Goal: Obtain resource: Download file/media

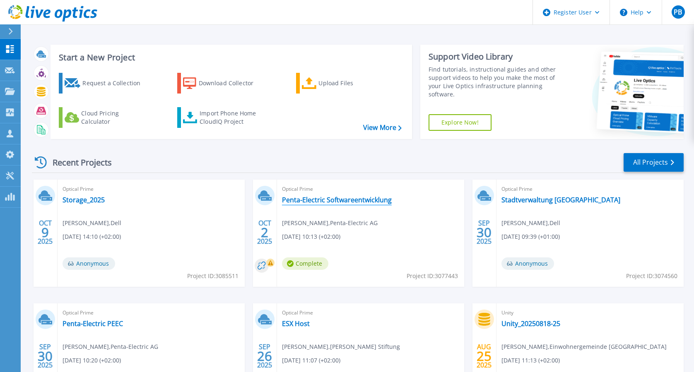
click at [314, 200] on link "Penta-Electric Softwareentwicklung" at bounding box center [337, 200] width 110 height 8
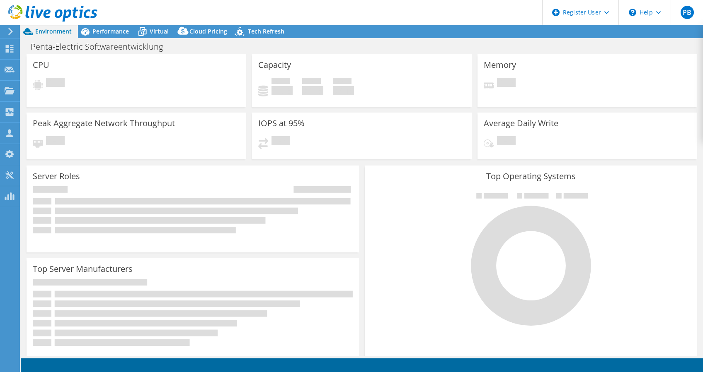
select select "USD"
select select "EUFrankfurt"
select select "CHF"
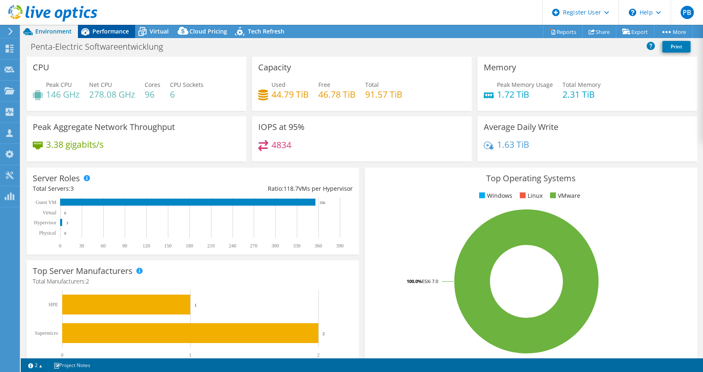
click at [103, 27] on div "Performance" at bounding box center [106, 31] width 57 height 13
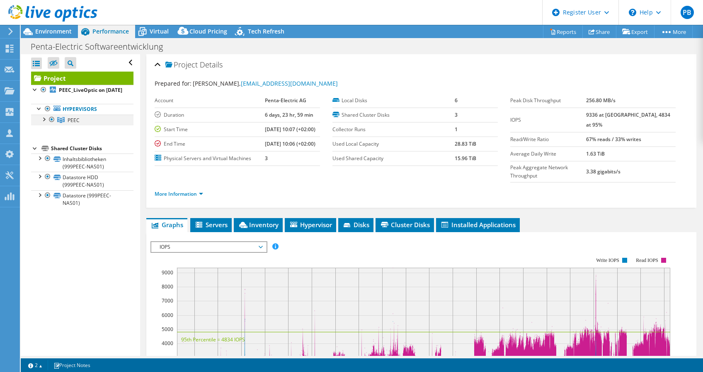
click at [43, 123] on div at bounding box center [43, 119] width 8 height 8
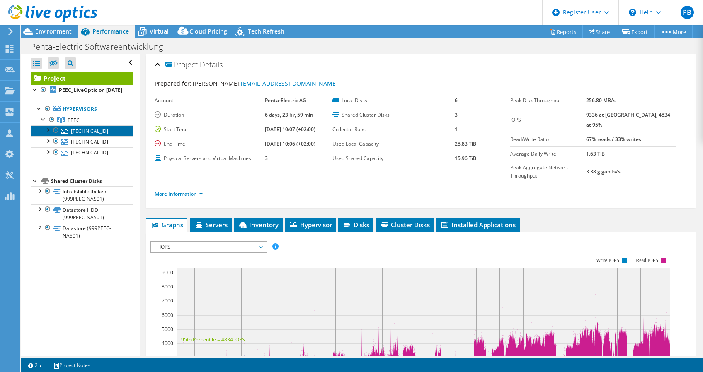
click at [84, 136] on link "[TECHNICAL_ID]" at bounding box center [82, 131] width 102 height 11
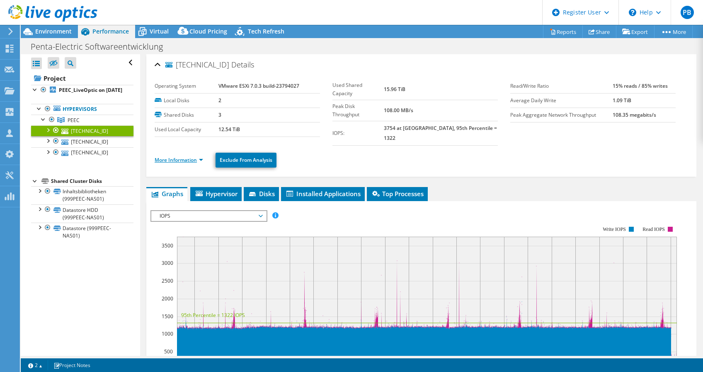
click at [173, 157] on link "More Information" at bounding box center [179, 160] width 48 height 7
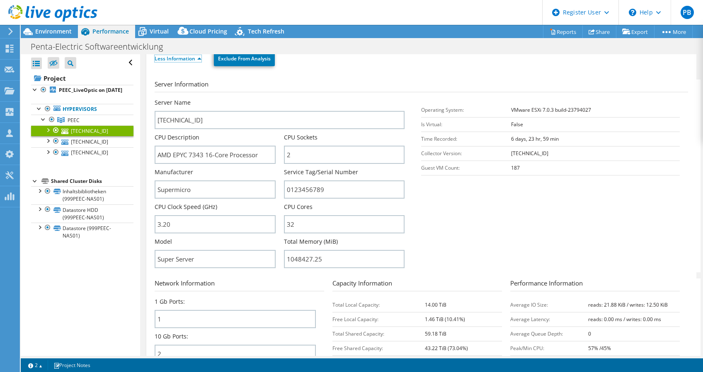
scroll to position [104, 0]
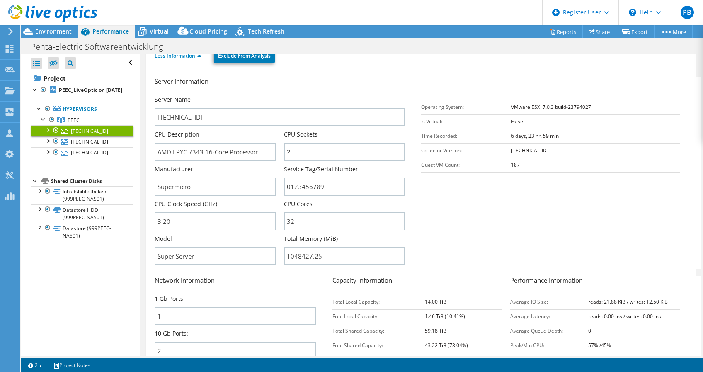
click at [56, 135] on div at bounding box center [56, 131] width 8 height 10
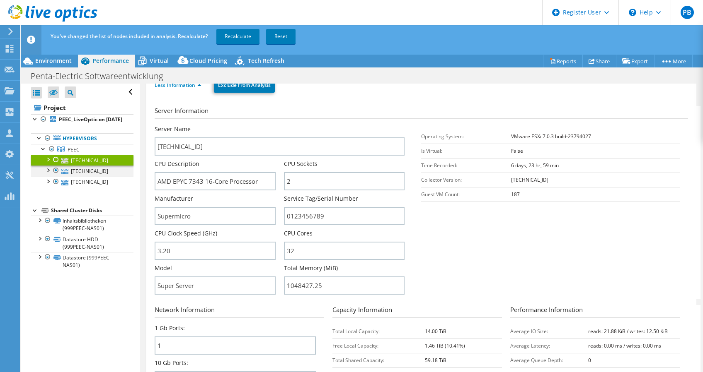
click at [51, 174] on div at bounding box center [48, 170] width 8 height 8
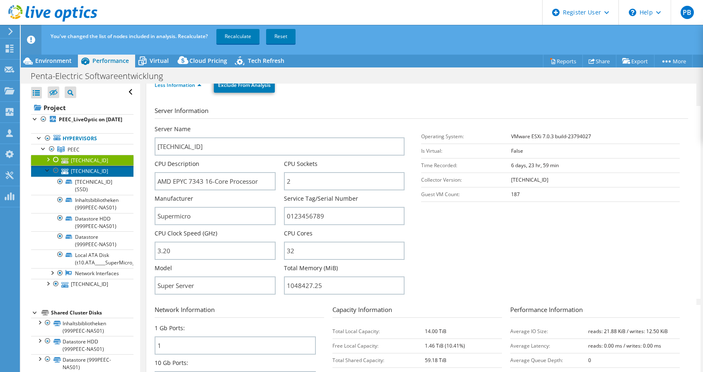
click at [91, 177] on link "[TECHNICAL_ID]" at bounding box center [82, 171] width 102 height 11
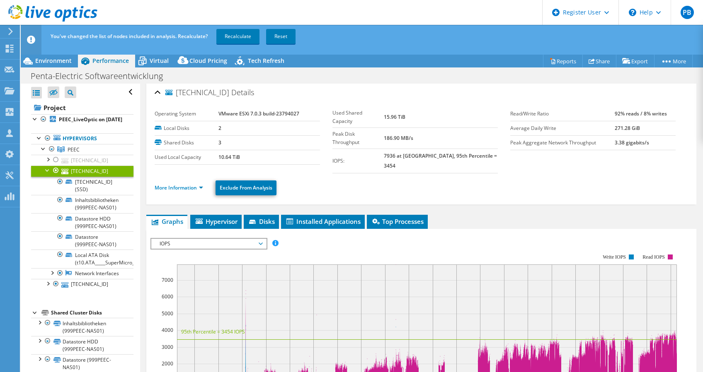
scroll to position [0, 0]
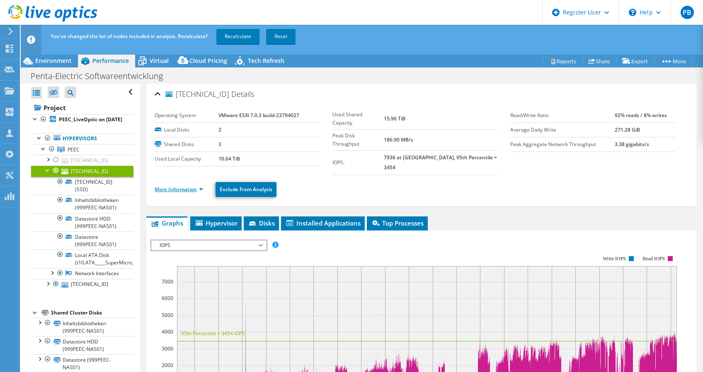
click at [186, 186] on link "More Information" at bounding box center [179, 189] width 48 height 7
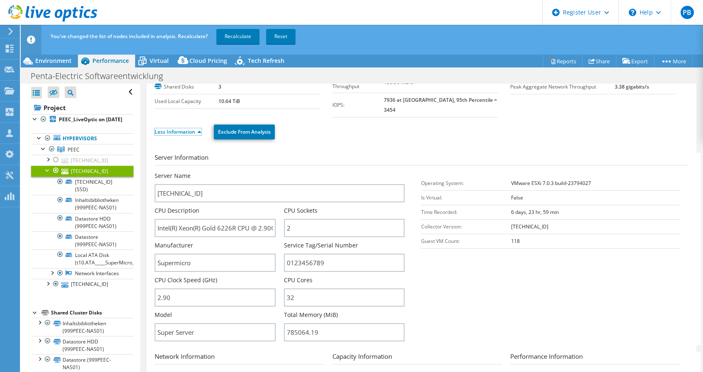
scroll to position [80, 0]
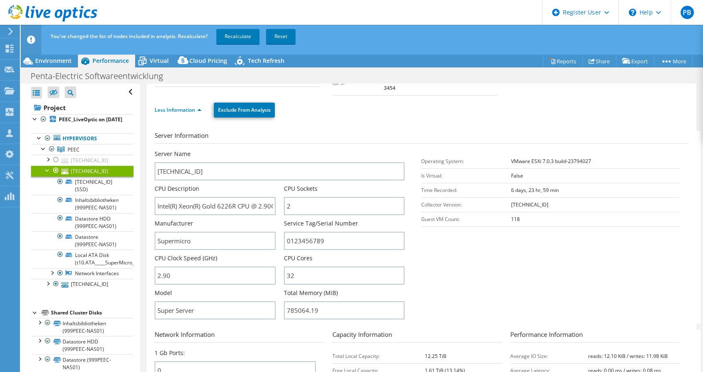
click at [57, 174] on div at bounding box center [56, 171] width 8 height 10
click at [47, 174] on div at bounding box center [48, 170] width 8 height 8
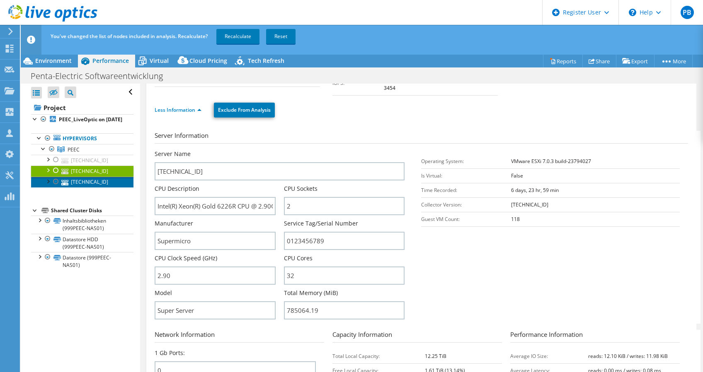
click at [85, 188] on link "[TECHNICAL_ID]" at bounding box center [82, 182] width 102 height 11
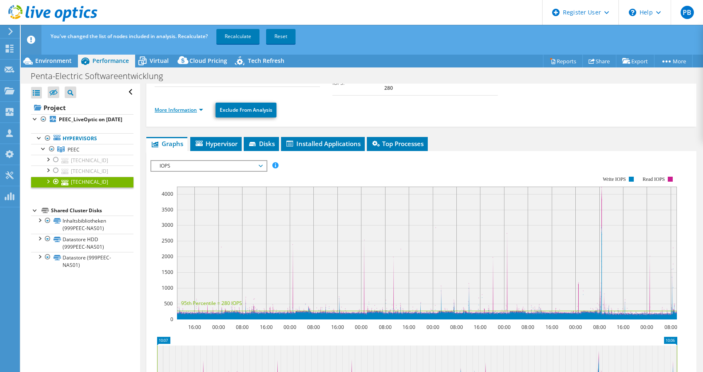
click at [171, 106] on link "More Information" at bounding box center [179, 109] width 48 height 7
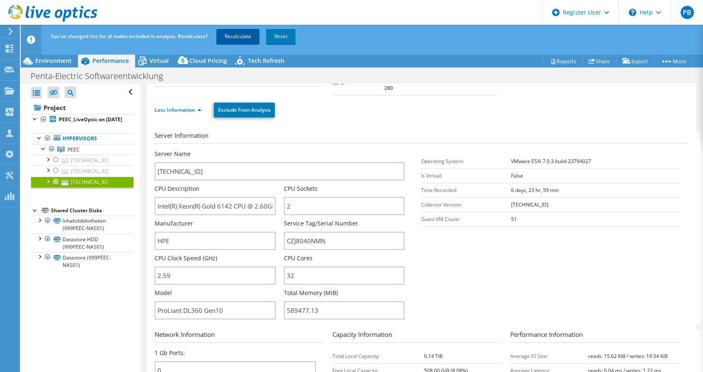
click at [248, 31] on link "Recalculate" at bounding box center [237, 36] width 43 height 15
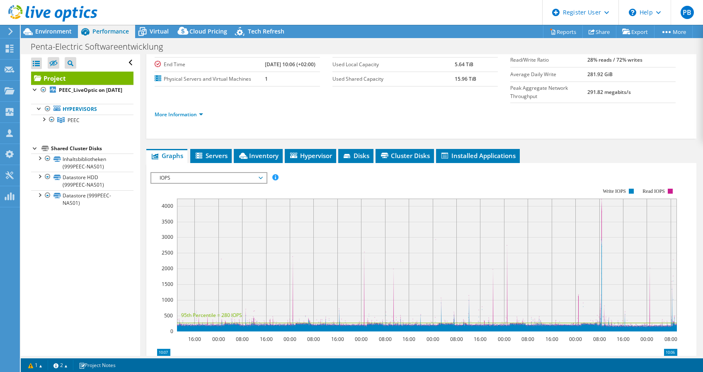
scroll to position [0, 0]
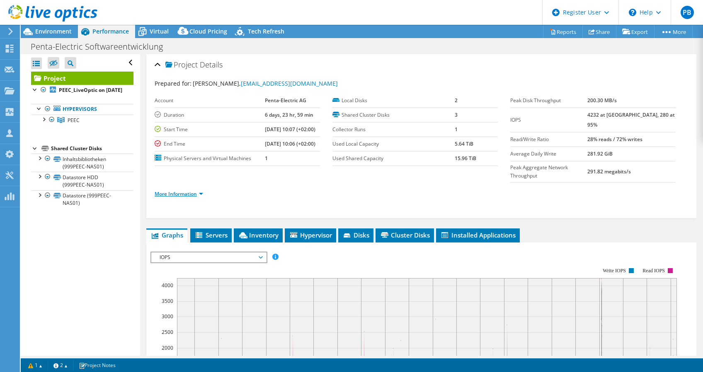
click at [165, 191] on link "More Information" at bounding box center [179, 194] width 48 height 7
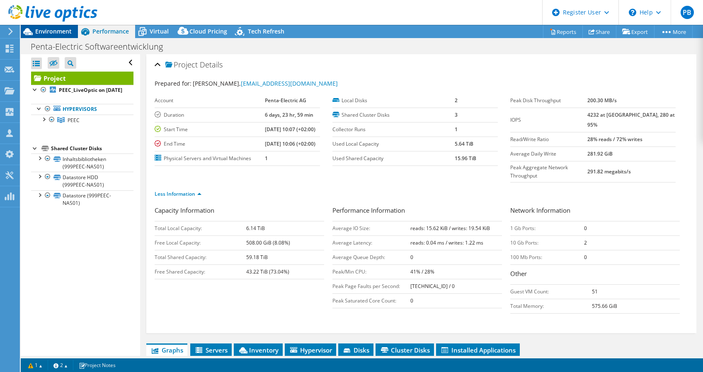
click at [59, 36] on div "Environment" at bounding box center [49, 31] width 57 height 13
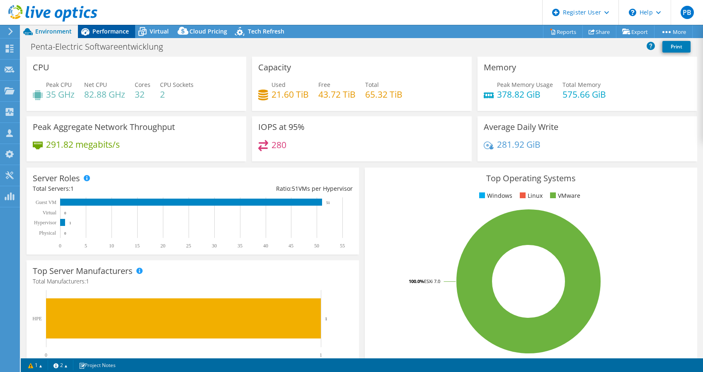
click at [107, 34] on span "Performance" at bounding box center [110, 31] width 36 height 8
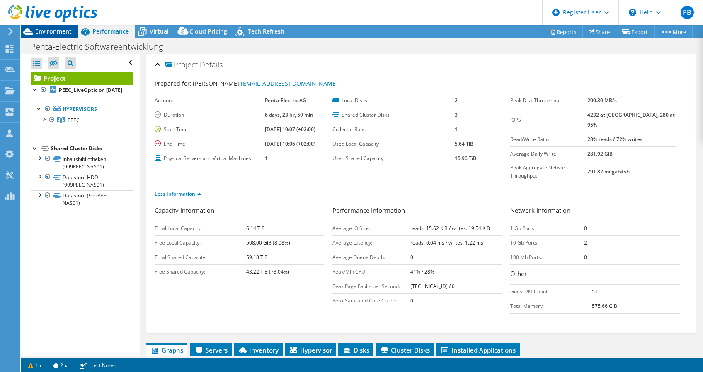
click at [60, 31] on span "Environment" at bounding box center [53, 31] width 36 height 8
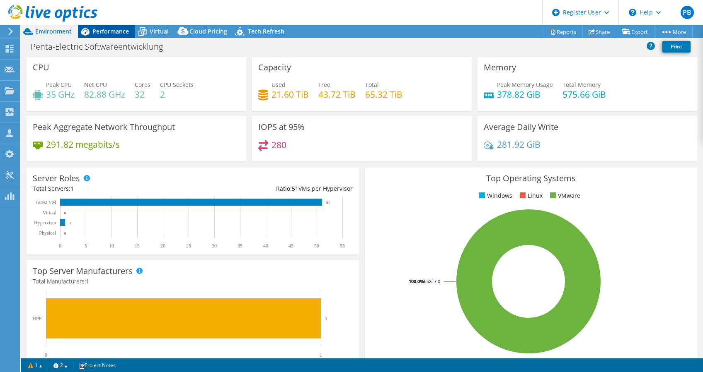
click at [95, 34] on span "Performance" at bounding box center [110, 31] width 36 height 8
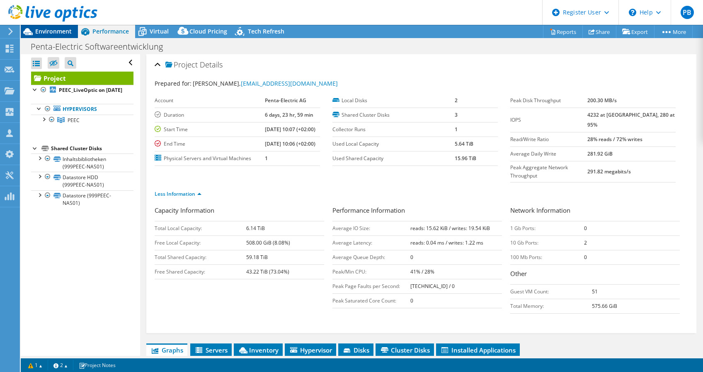
click at [64, 29] on span "Environment" at bounding box center [53, 31] width 36 height 8
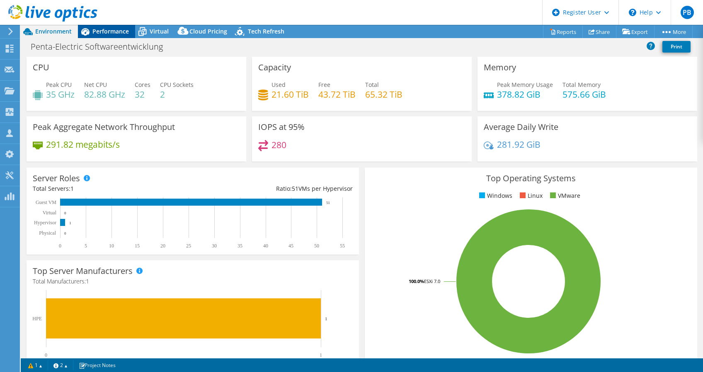
click at [96, 31] on span "Performance" at bounding box center [110, 31] width 36 height 8
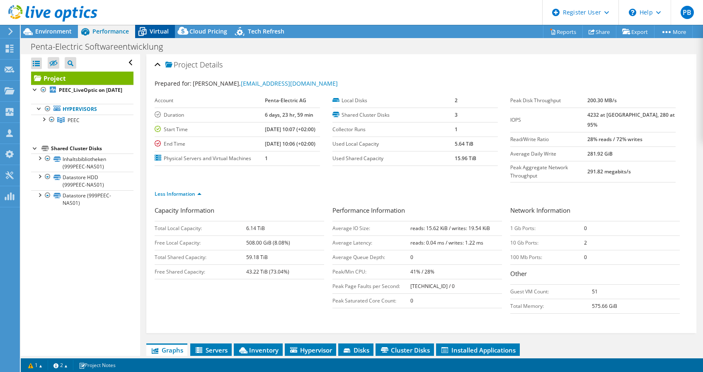
click at [158, 29] on span "Virtual" at bounding box center [159, 31] width 19 height 8
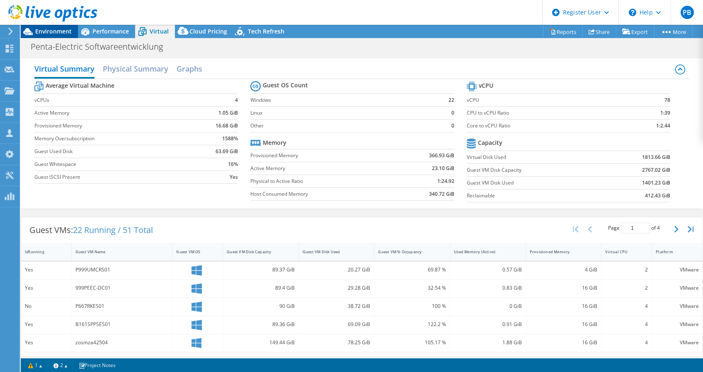
click at [54, 29] on span "Environment" at bounding box center [53, 31] width 36 height 8
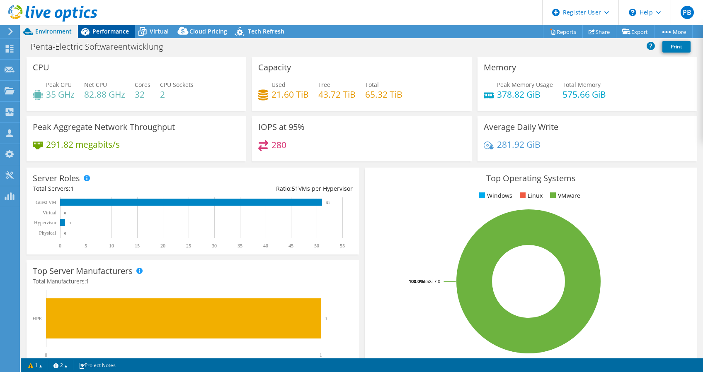
click at [126, 28] on span "Performance" at bounding box center [110, 31] width 36 height 8
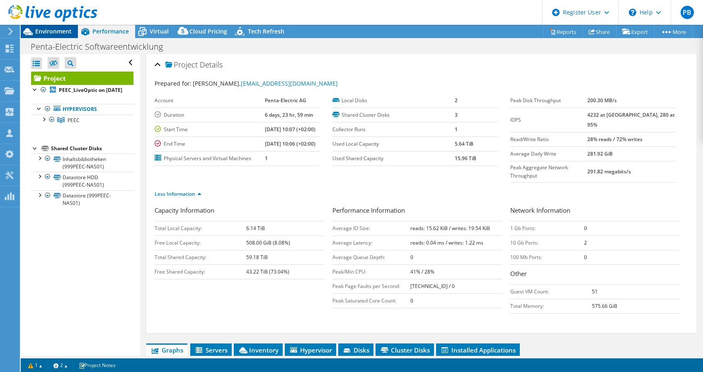
click at [75, 28] on div "Environment" at bounding box center [49, 31] width 57 height 13
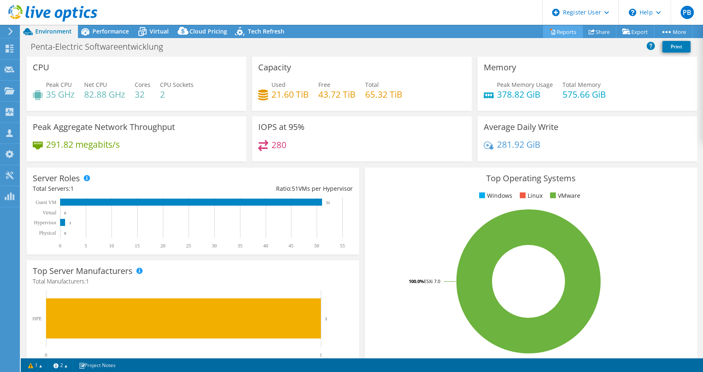
click at [554, 33] on link "Reports" at bounding box center [563, 31] width 40 height 13
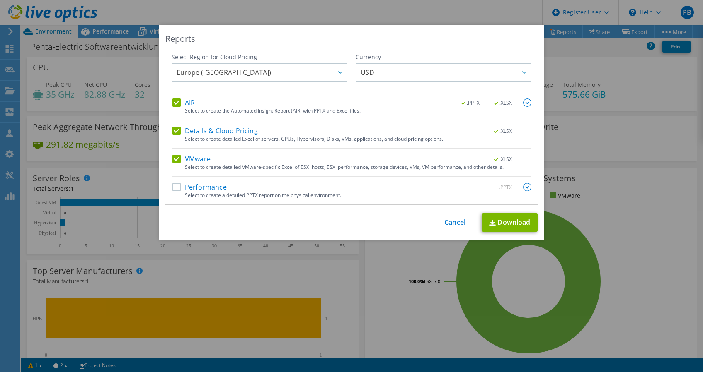
click at [170, 101] on div "Select Region for Cloud Pricing Asia Pacific ([GEOGRAPHIC_DATA]) [GEOGRAPHIC_DA…" at bounding box center [351, 129] width 372 height 152
click at [172, 101] on label "AIR" at bounding box center [183, 103] width 22 height 8
click at [0, 0] on input "AIR" at bounding box center [0, 0] width 0 height 0
click at [172, 128] on label "Details & Cloud Pricing" at bounding box center [214, 131] width 85 height 8
click at [0, 0] on input "Details & Cloud Pricing" at bounding box center [0, 0] width 0 height 0
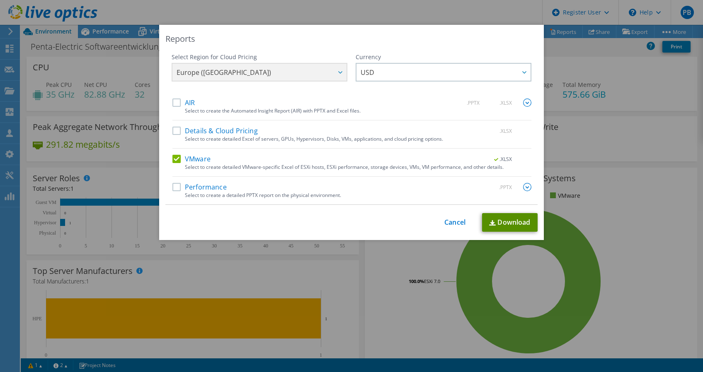
click at [505, 225] on link "Download" at bounding box center [510, 222] width 56 height 19
click at [404, 47] on div "Reports Select Region for Cloud Pricing Asia Pacific ([GEOGRAPHIC_DATA]) [GEOGR…" at bounding box center [351, 132] width 385 height 215
click at [593, 131] on div "Reports Select Region for Cloud Pricing Asia Pacific ([GEOGRAPHIC_DATA]) [GEOGR…" at bounding box center [351, 186] width 703 height 323
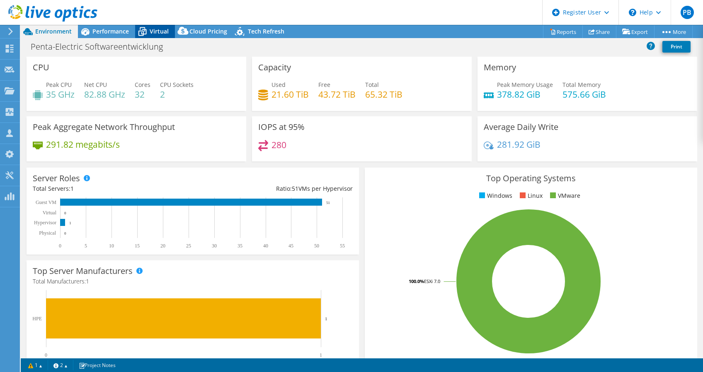
click at [155, 28] on span "Virtual" at bounding box center [159, 31] width 19 height 8
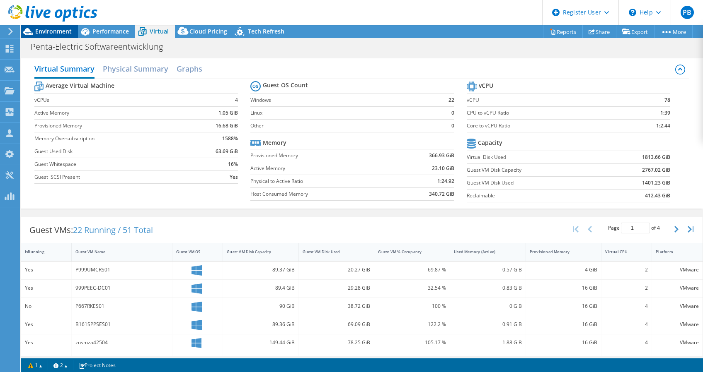
click at [63, 30] on span "Environment" at bounding box center [53, 31] width 36 height 8
